Goal: Use online tool/utility: Utilize a website feature to perform a specific function

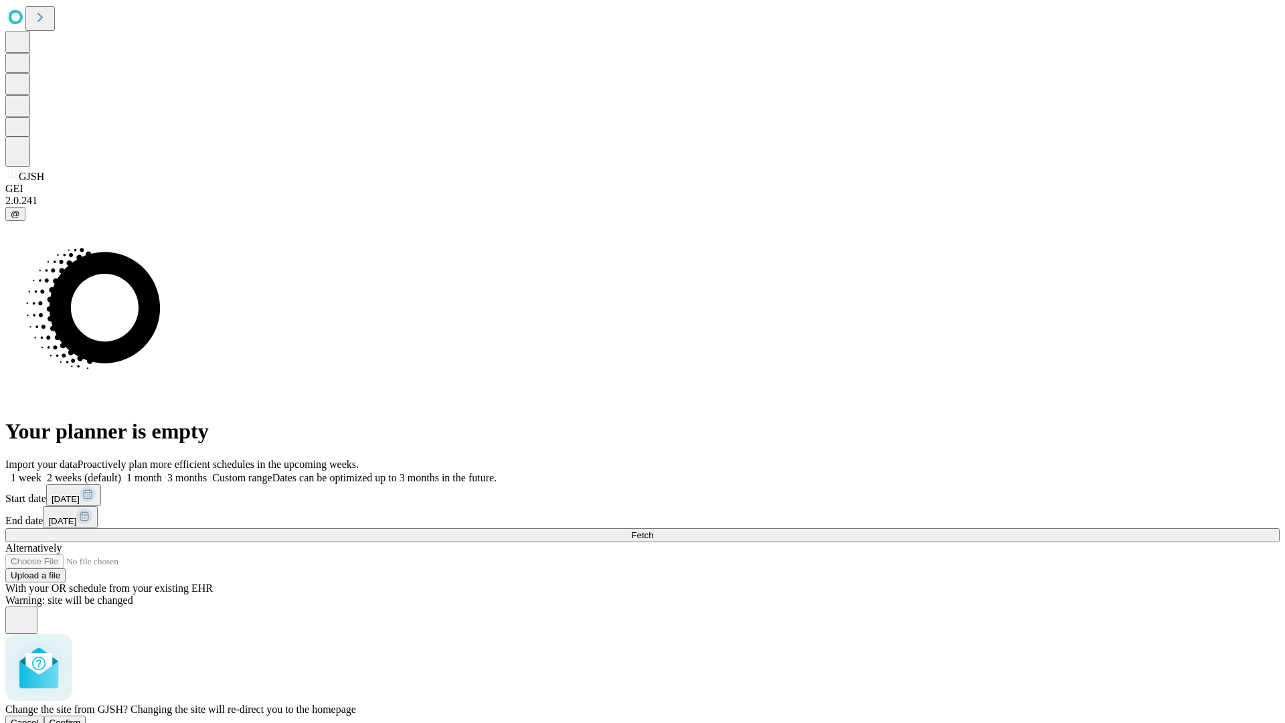
click at [81, 717] on span "Confirm" at bounding box center [65, 722] width 31 height 10
click at [121, 472] on label "2 weeks (default)" at bounding box center [81, 477] width 80 height 11
click at [653, 530] on span "Fetch" at bounding box center [642, 535] width 22 height 10
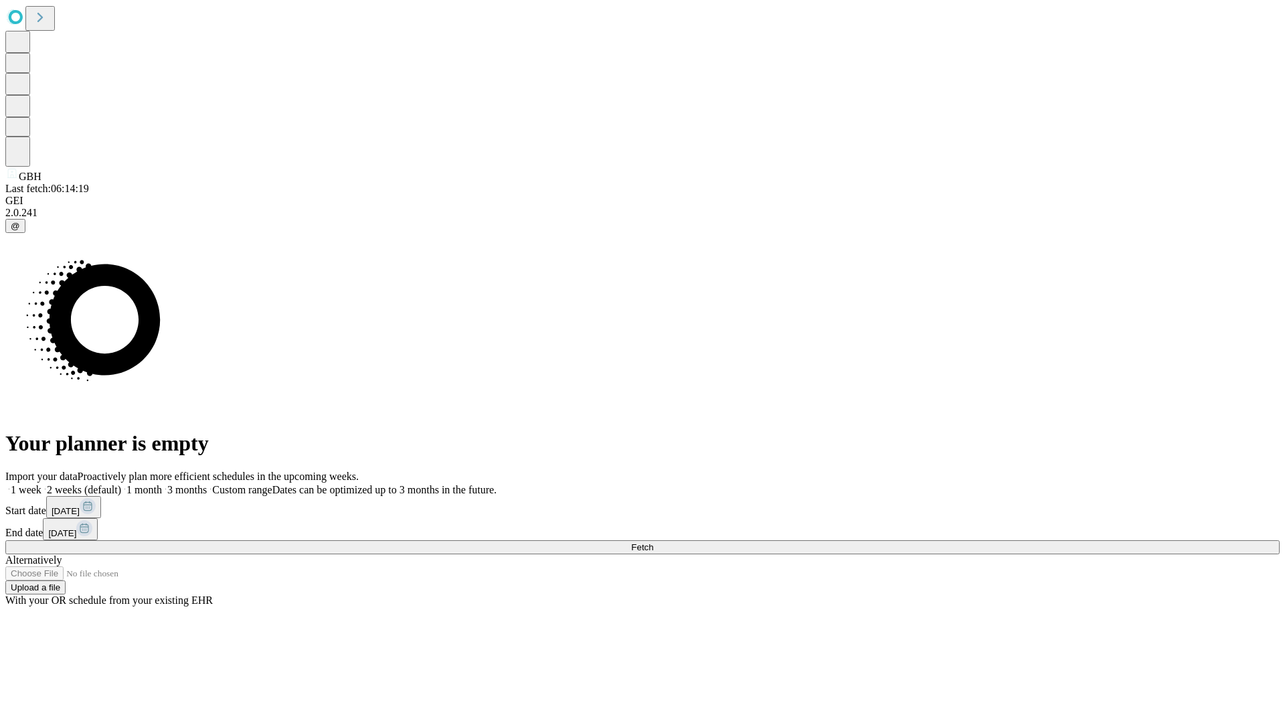
click at [121, 484] on label "2 weeks (default)" at bounding box center [81, 489] width 80 height 11
click at [653, 542] on span "Fetch" at bounding box center [642, 547] width 22 height 10
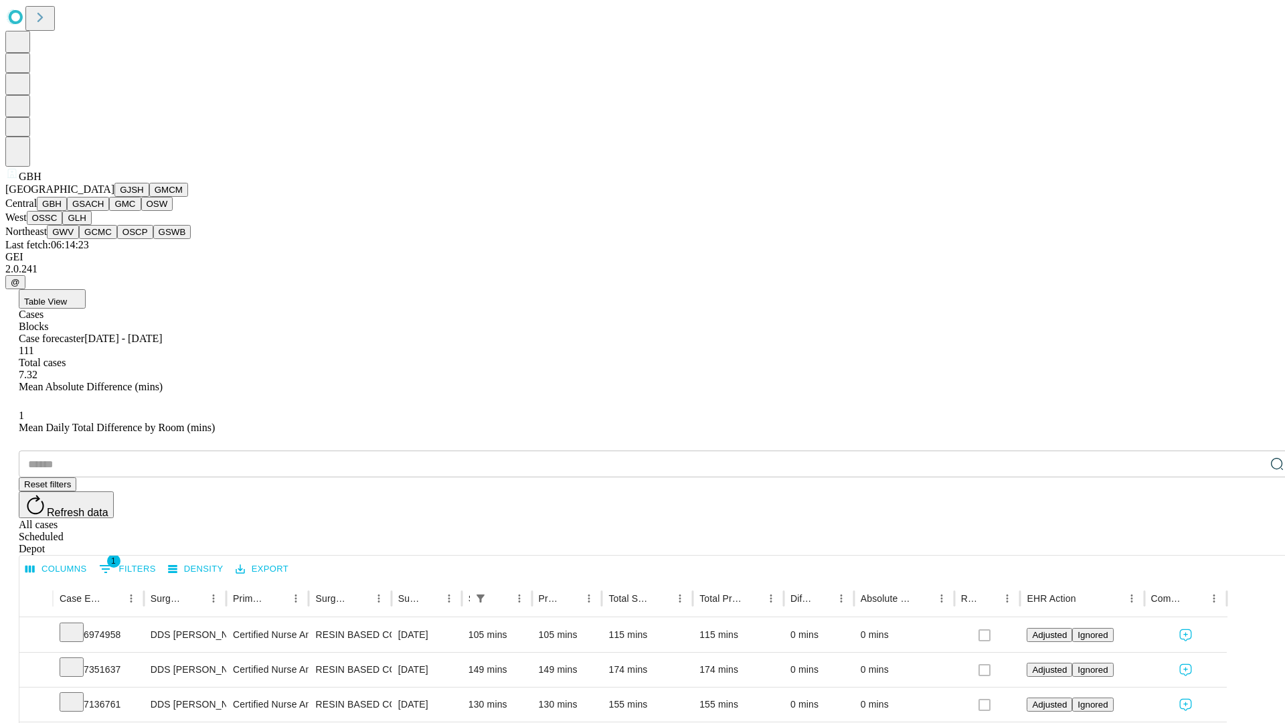
click at [104, 211] on button "GSACH" at bounding box center [88, 204] width 42 height 14
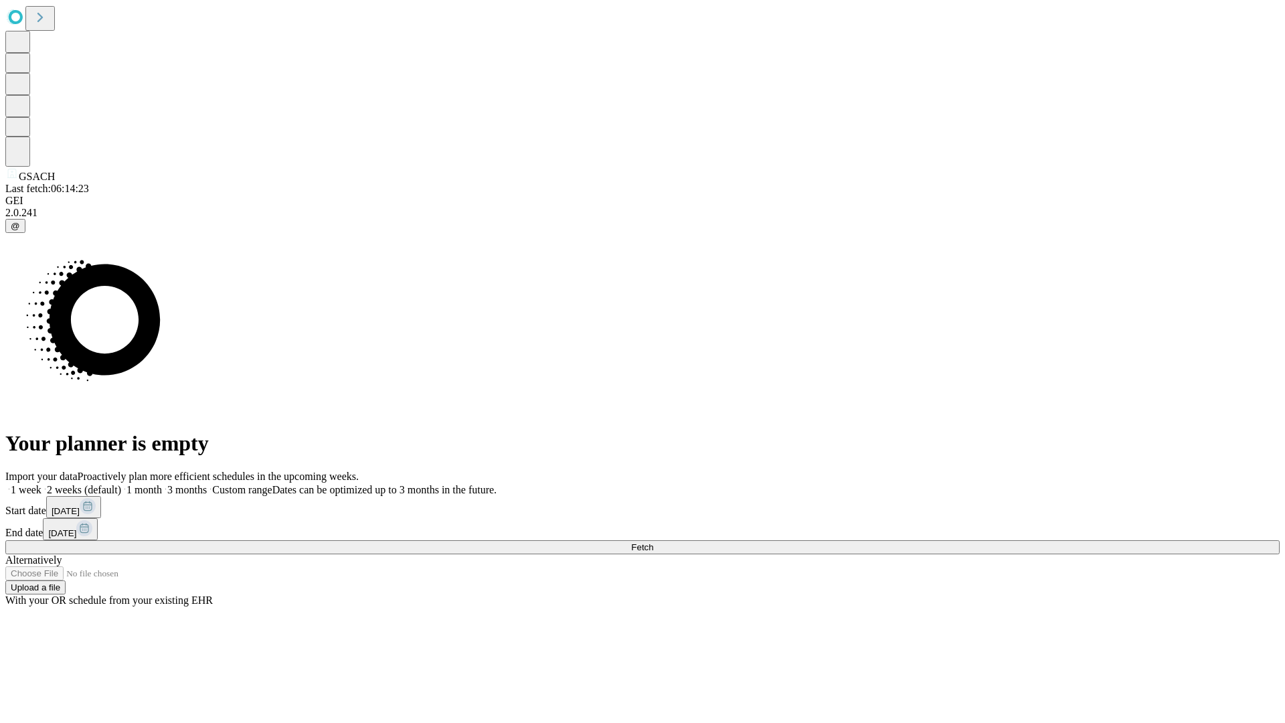
click at [121, 484] on label "2 weeks (default)" at bounding box center [81, 489] width 80 height 11
click at [653, 542] on span "Fetch" at bounding box center [642, 547] width 22 height 10
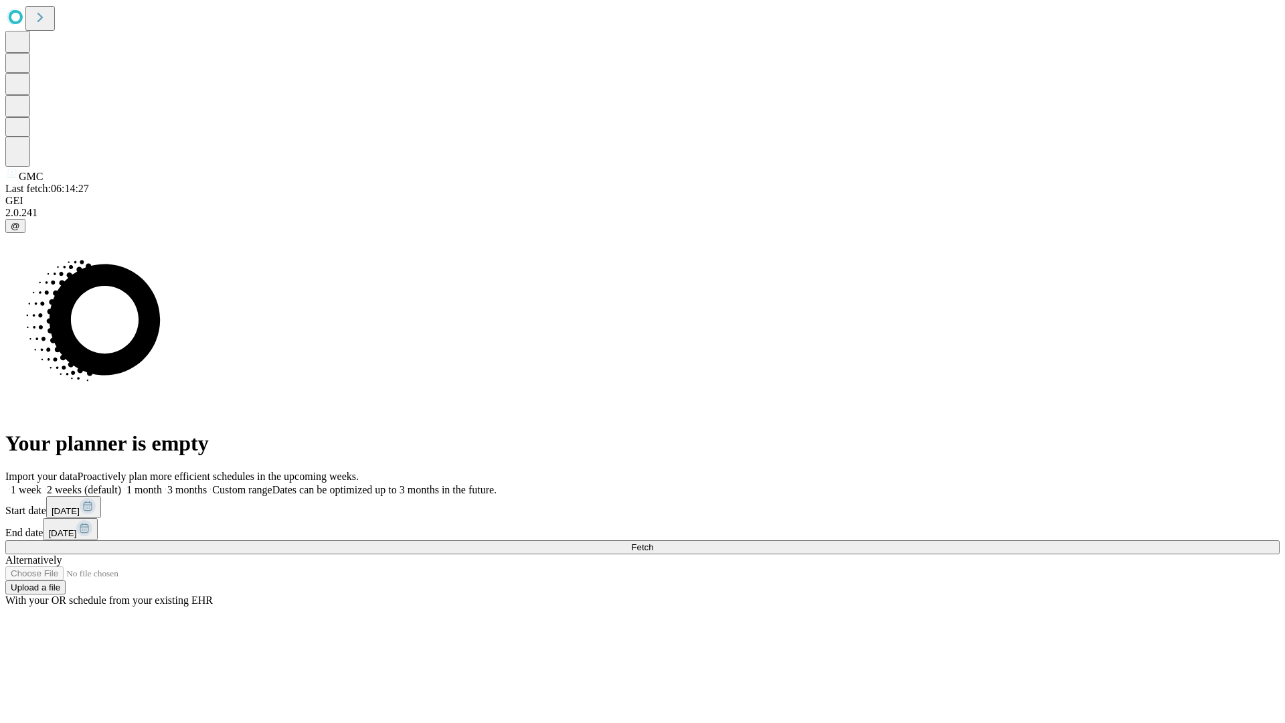
click at [121, 484] on label "2 weeks (default)" at bounding box center [81, 489] width 80 height 11
click at [653, 542] on span "Fetch" at bounding box center [642, 547] width 22 height 10
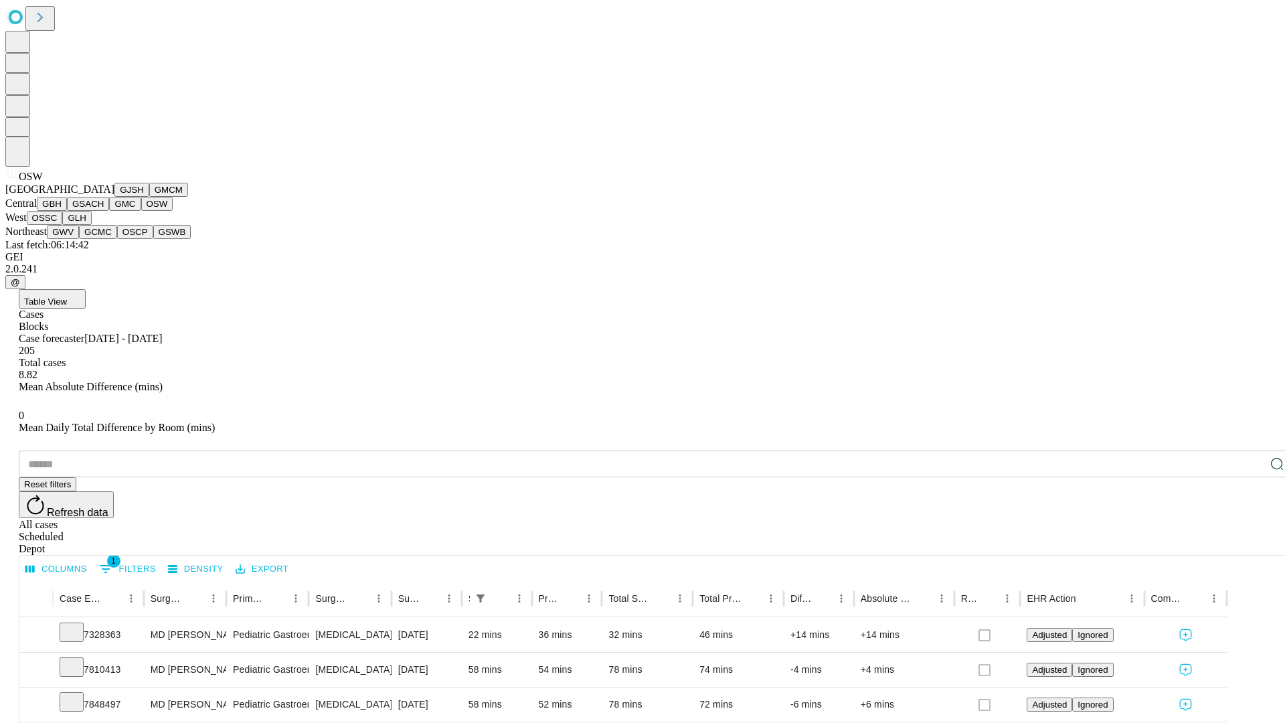
click at [63, 225] on button "OSSC" at bounding box center [45, 218] width 36 height 14
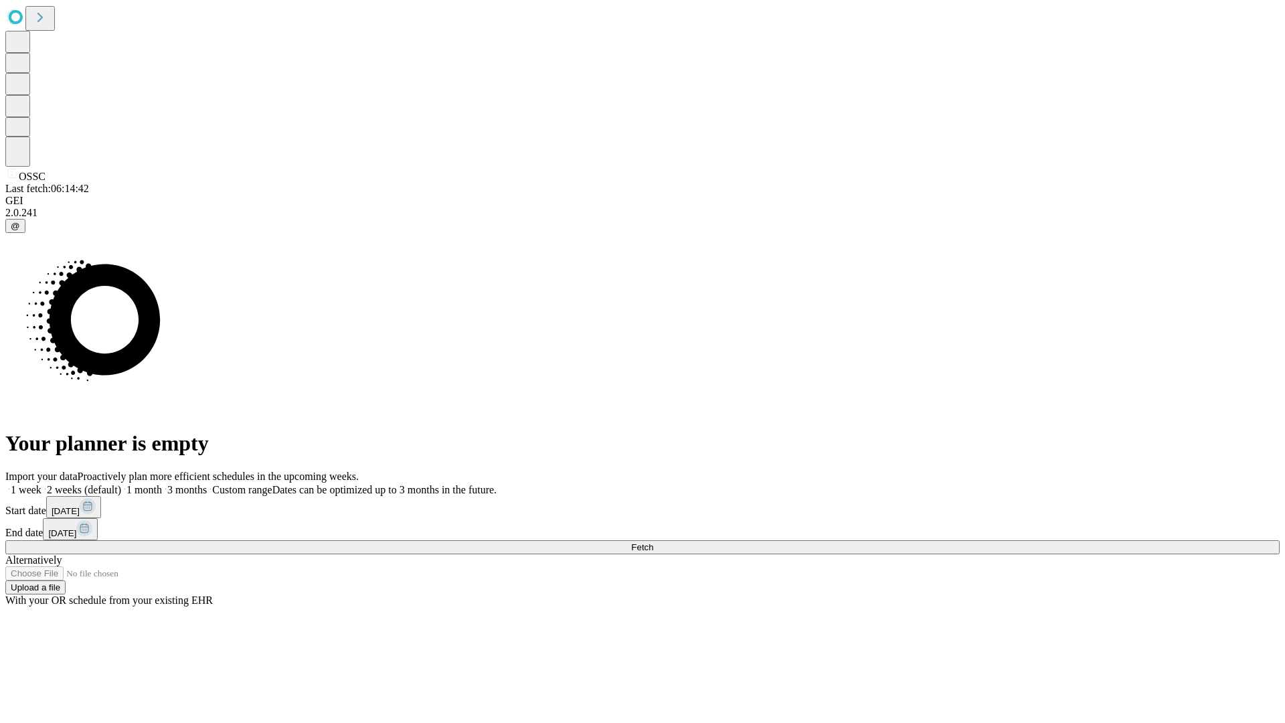
click at [121, 484] on label "2 weeks (default)" at bounding box center [81, 489] width 80 height 11
click at [653, 542] on span "Fetch" at bounding box center [642, 547] width 22 height 10
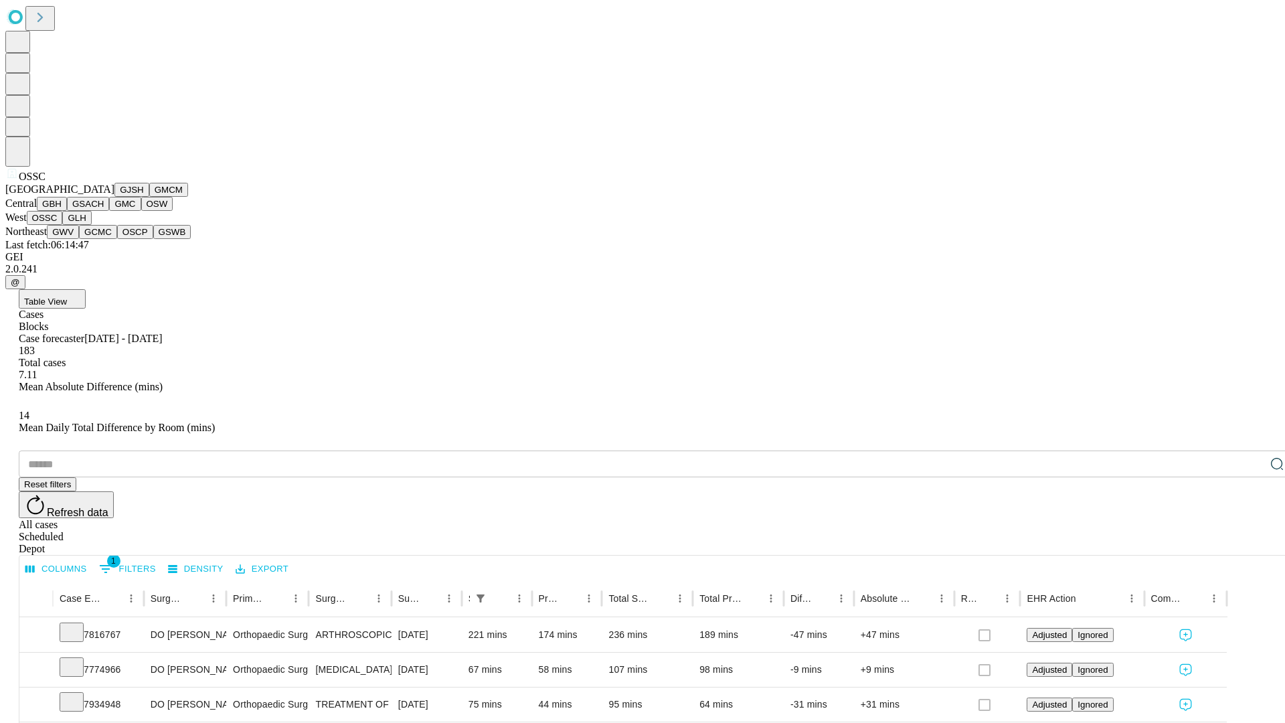
click at [91, 225] on button "GLH" at bounding box center [76, 218] width 29 height 14
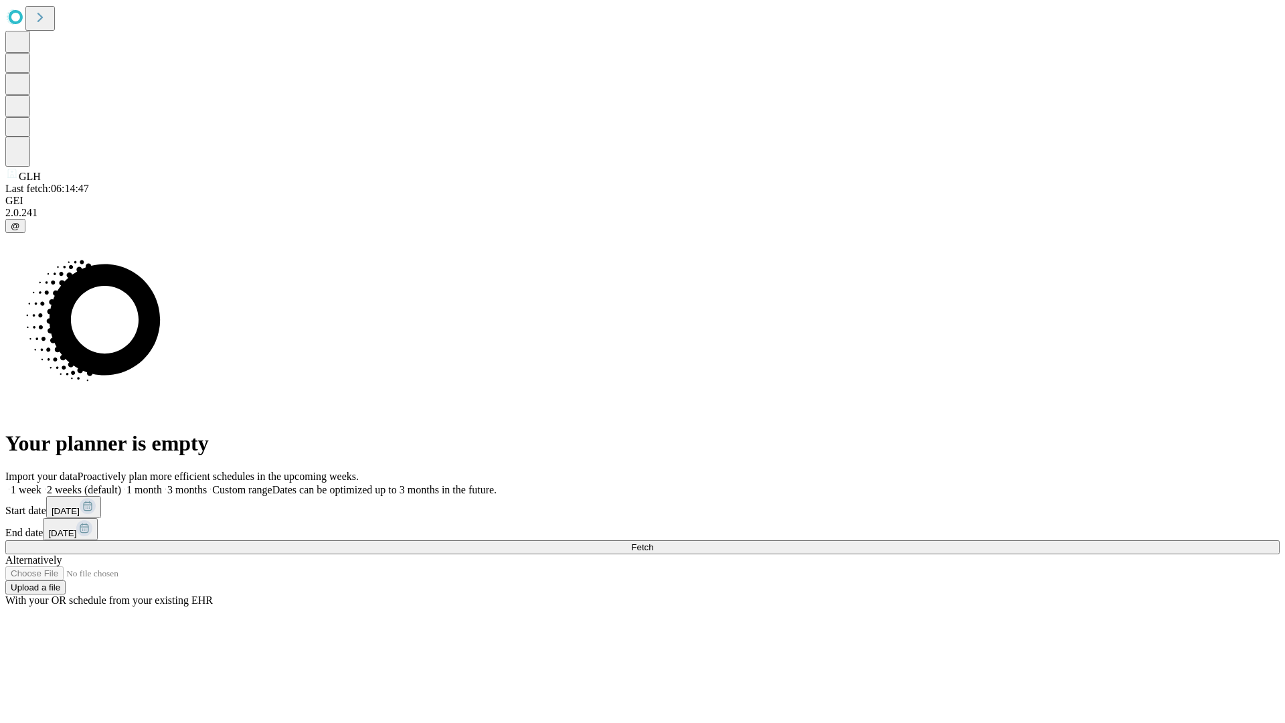
click at [121, 484] on label "2 weeks (default)" at bounding box center [81, 489] width 80 height 11
click at [653, 542] on span "Fetch" at bounding box center [642, 547] width 22 height 10
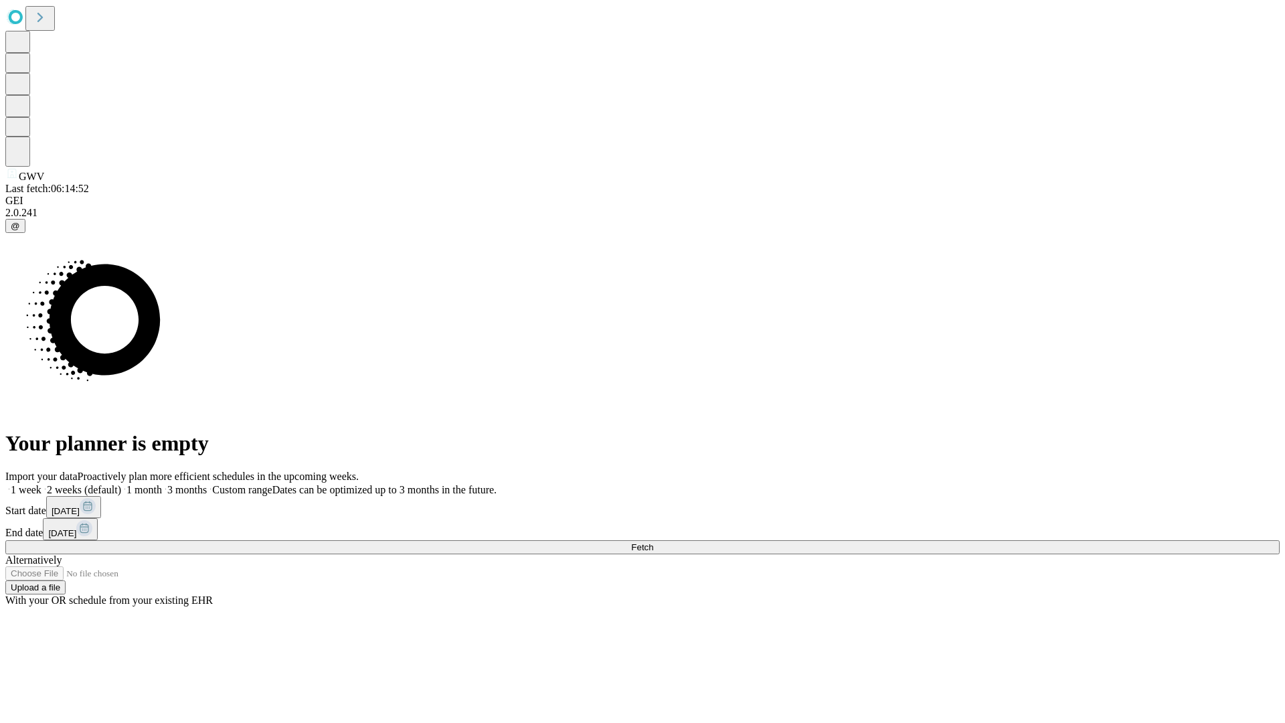
click at [121, 484] on label "2 weeks (default)" at bounding box center [81, 489] width 80 height 11
click at [653, 542] on span "Fetch" at bounding box center [642, 547] width 22 height 10
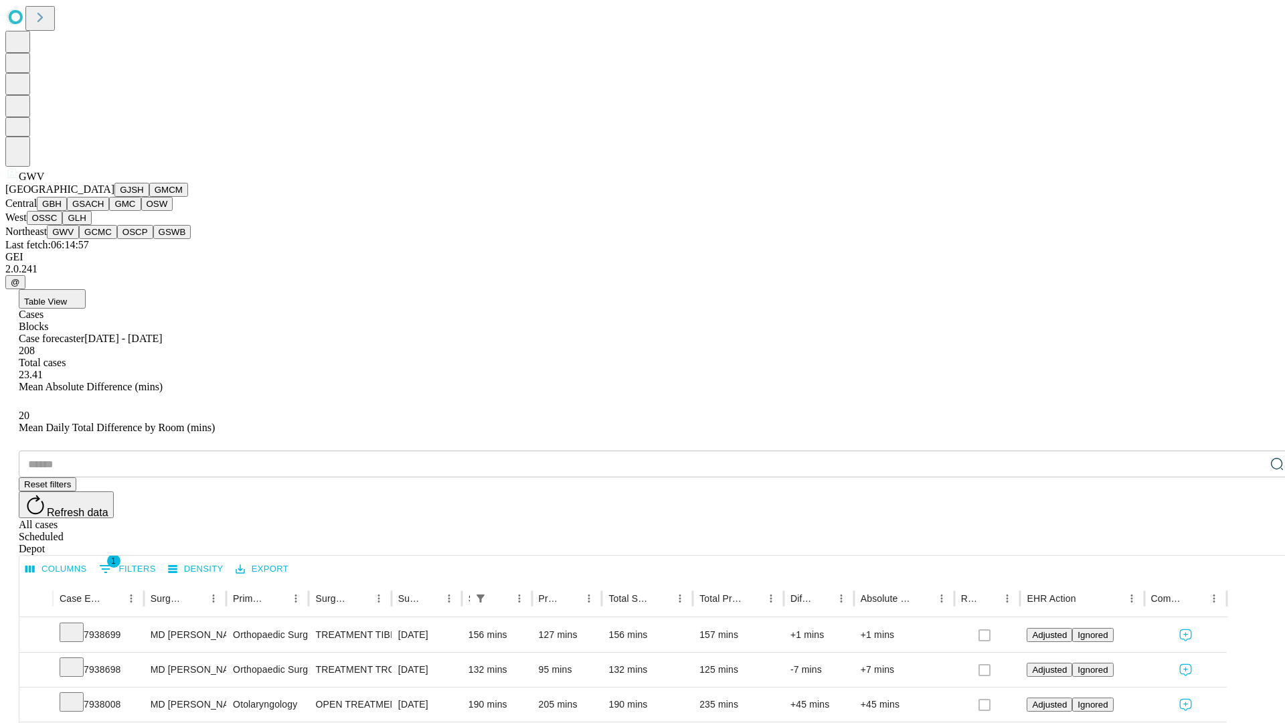
click at [104, 239] on button "GCMC" at bounding box center [98, 232] width 38 height 14
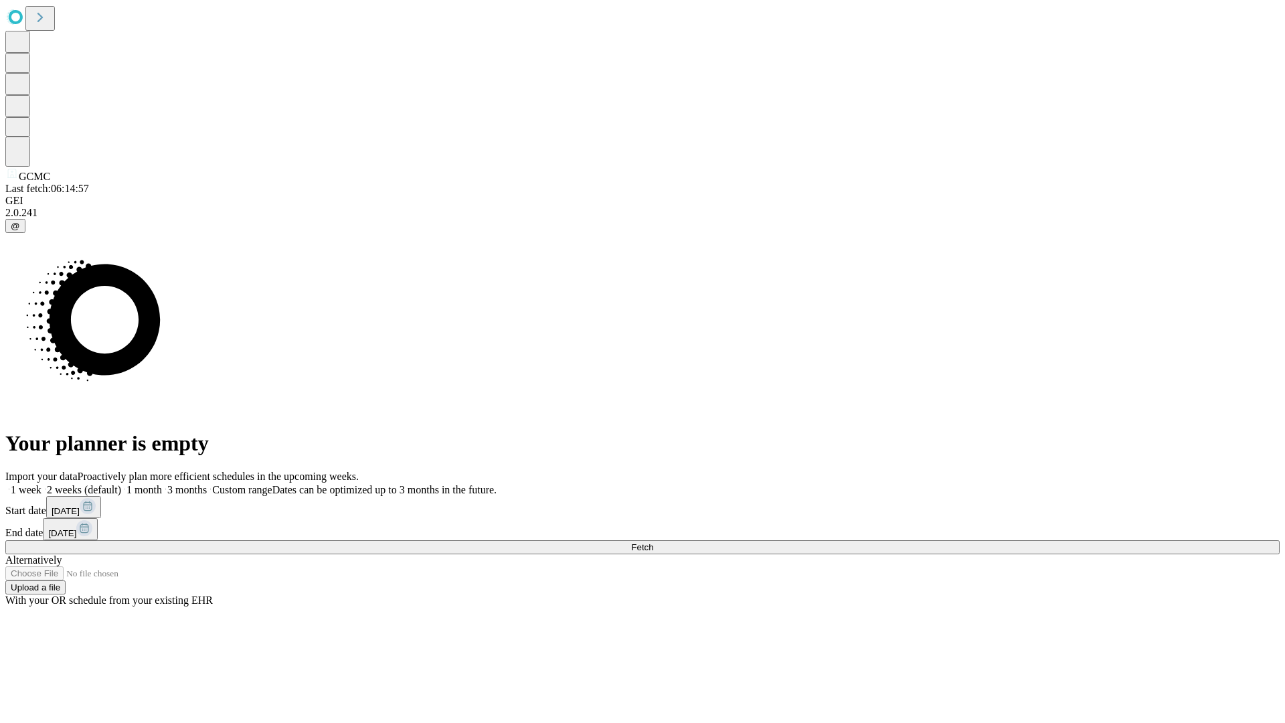
click at [121, 484] on label "2 weeks (default)" at bounding box center [81, 489] width 80 height 11
click at [653, 542] on span "Fetch" at bounding box center [642, 547] width 22 height 10
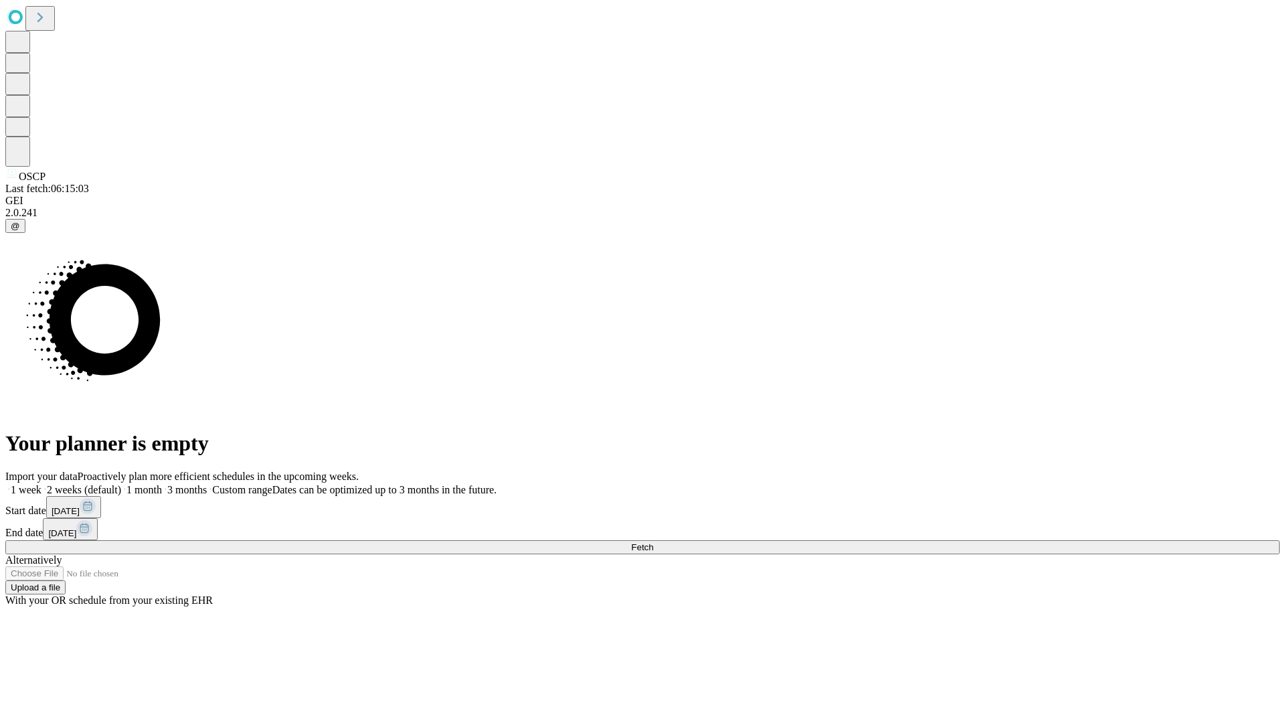
click at [121, 484] on label "2 weeks (default)" at bounding box center [81, 489] width 80 height 11
click at [653, 542] on span "Fetch" at bounding box center [642, 547] width 22 height 10
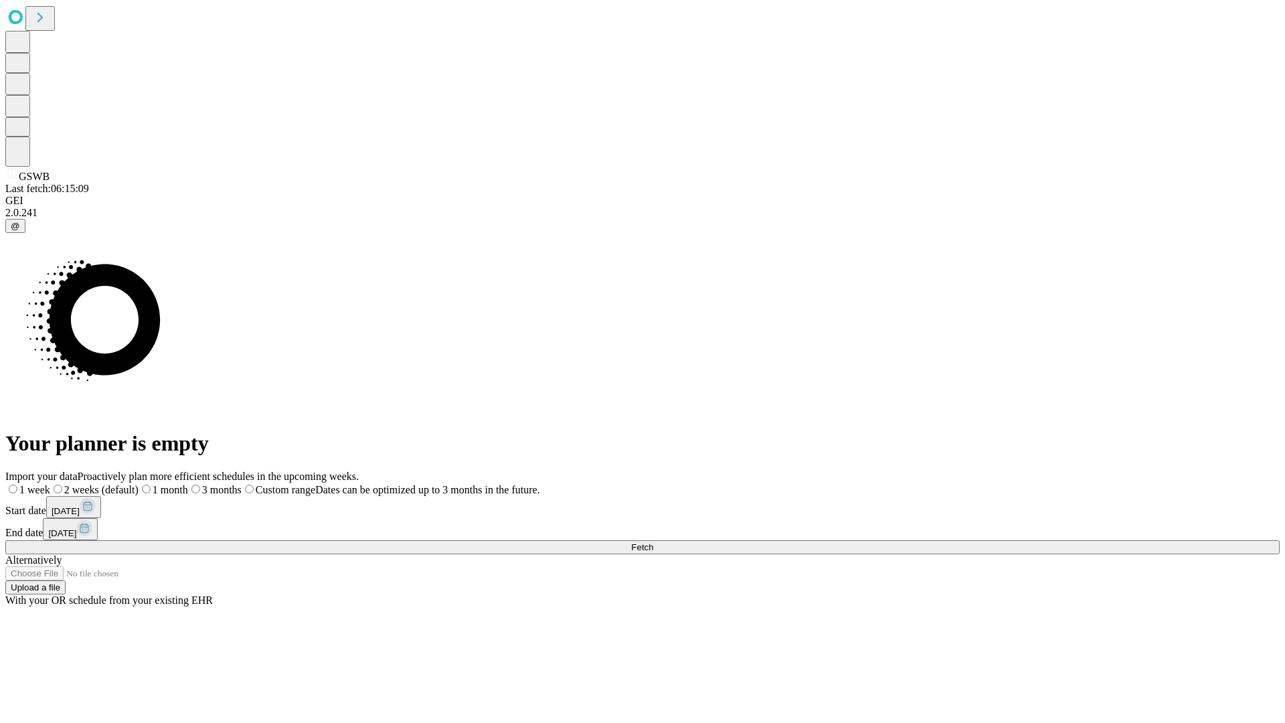
click at [653, 542] on span "Fetch" at bounding box center [642, 547] width 22 height 10
